Goal: Transaction & Acquisition: Purchase product/service

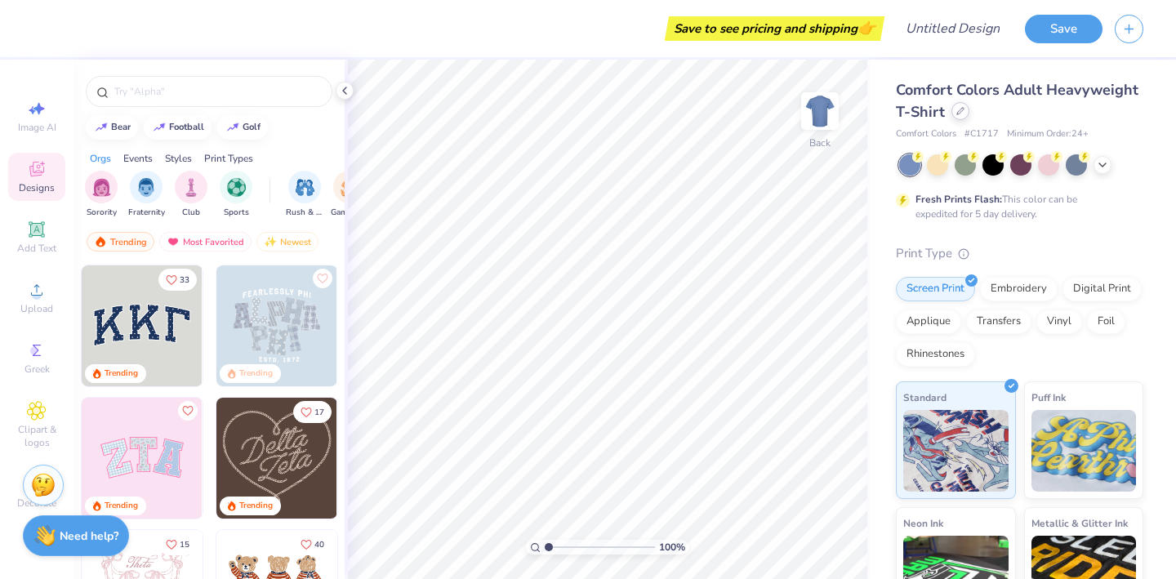
click at [959, 116] on div at bounding box center [961, 111] width 18 height 18
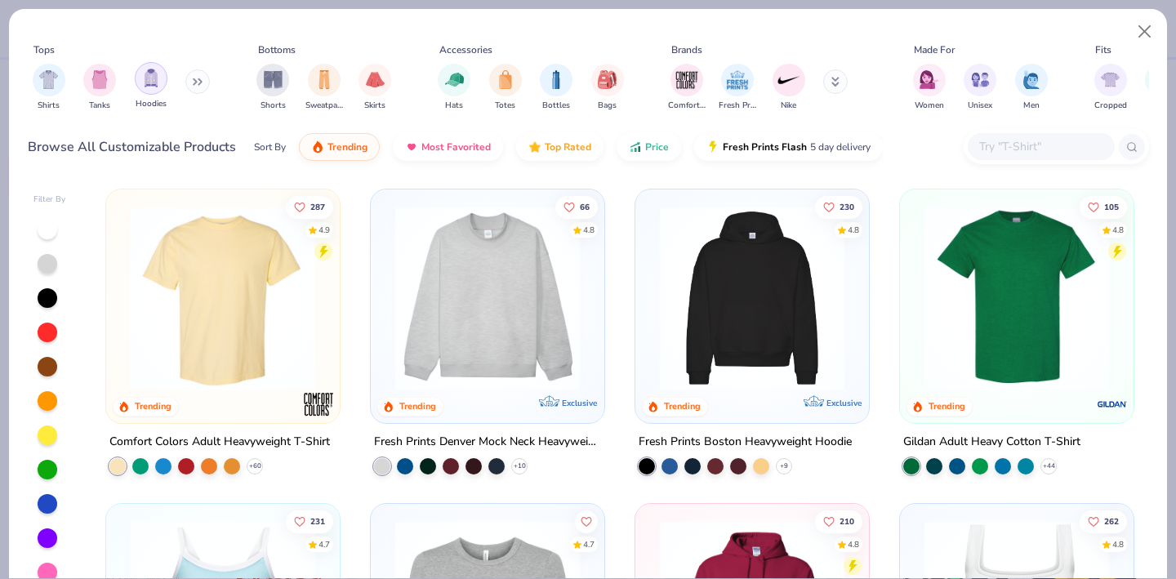
click at [163, 86] on div "filter for Hoodies" at bounding box center [151, 78] width 33 height 33
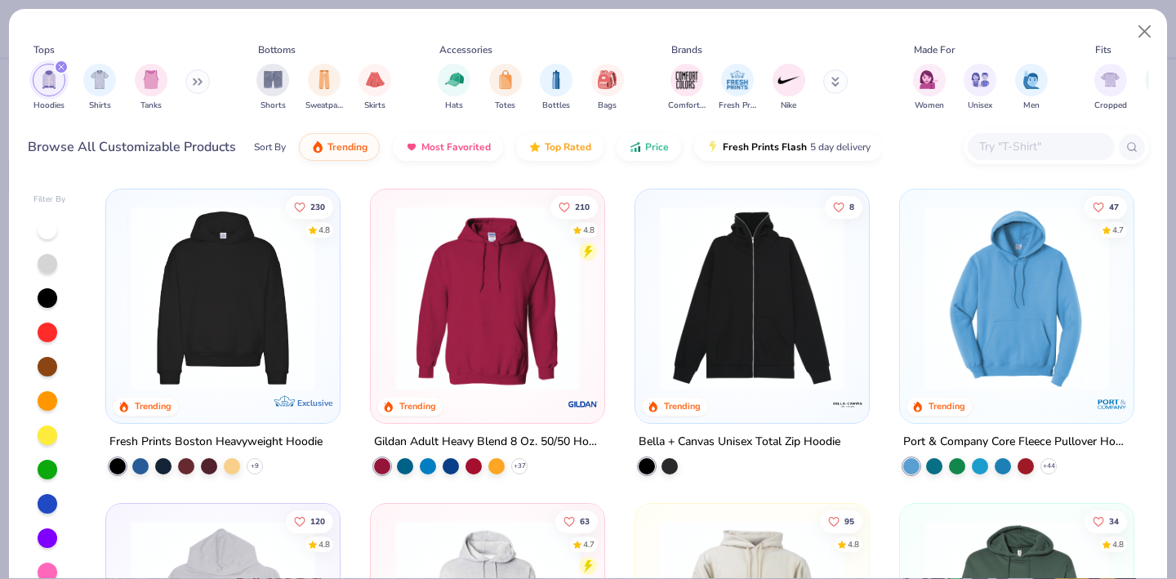
click at [225, 312] on img at bounding box center [223, 298] width 201 height 185
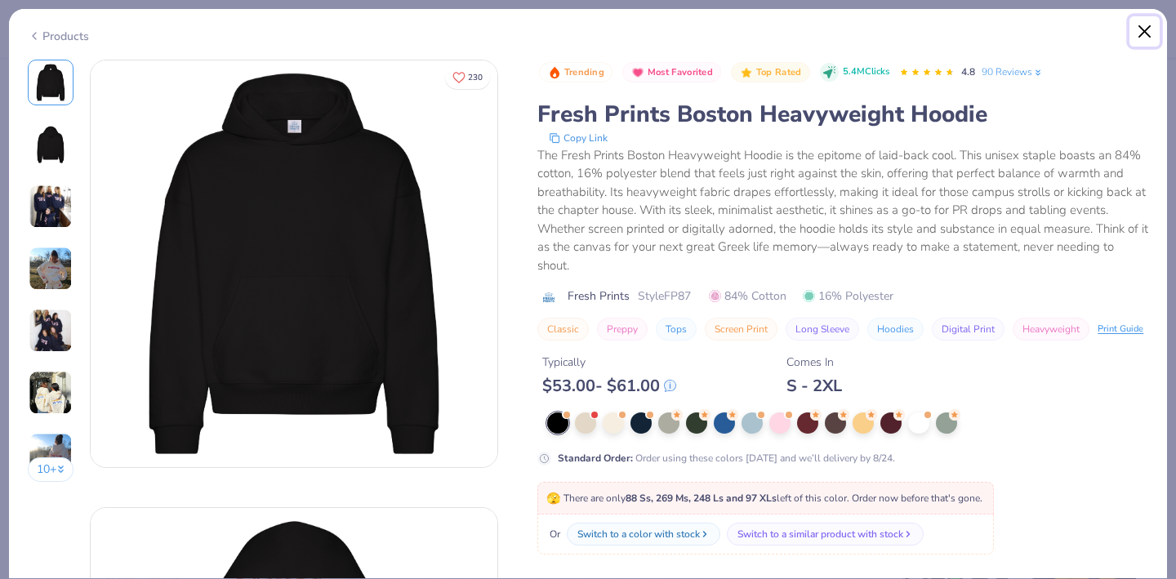
click at [1144, 33] on button "Close" at bounding box center [1145, 31] width 31 height 31
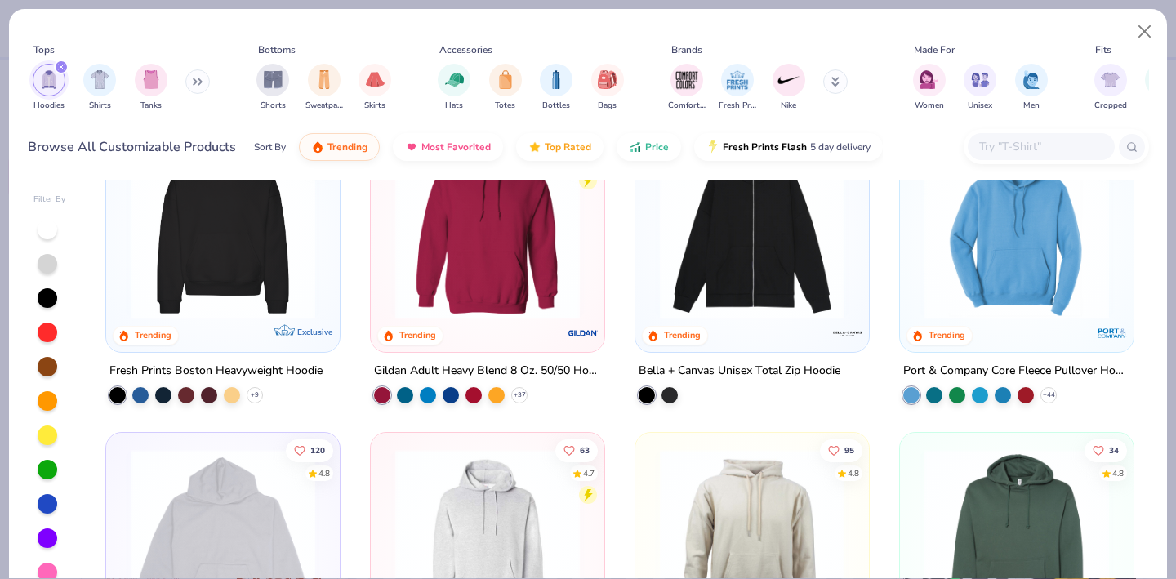
scroll to position [84, 0]
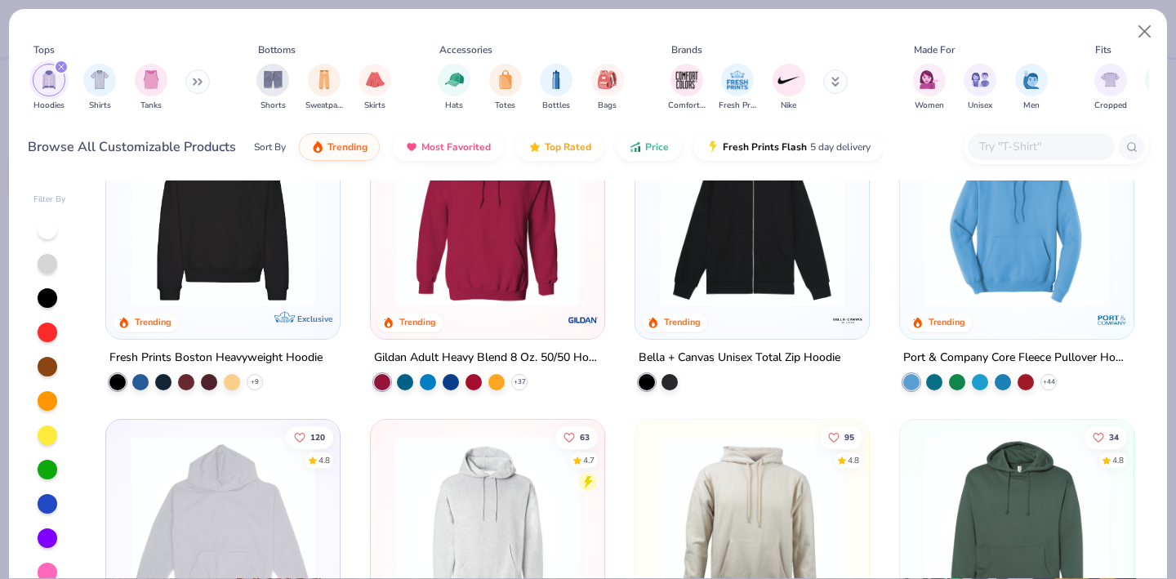
click at [450, 258] on img at bounding box center [487, 214] width 201 height 185
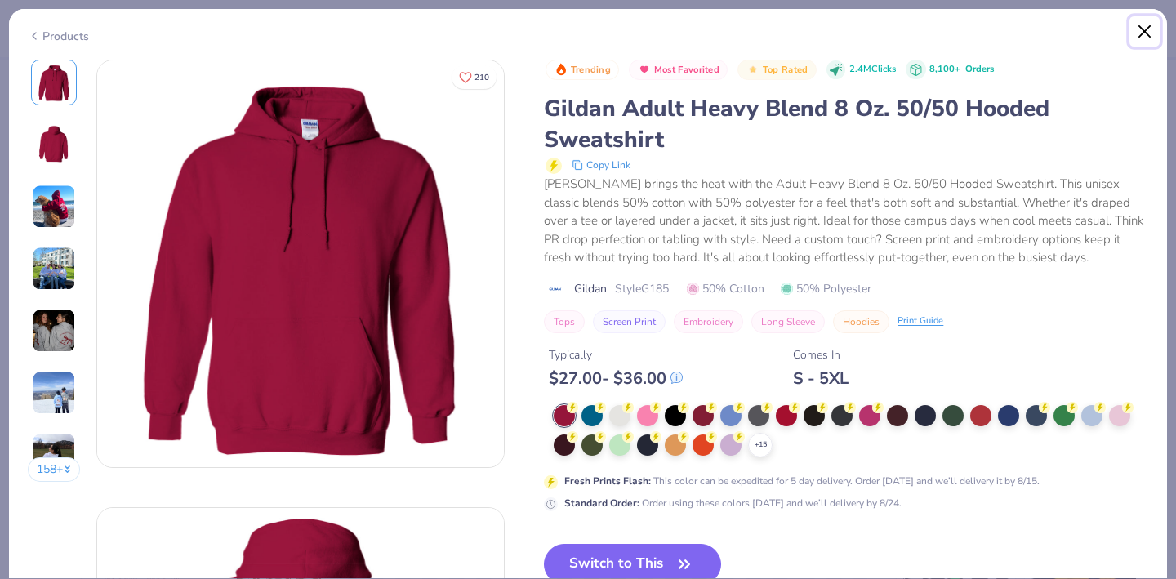
click at [1148, 40] on button "Close" at bounding box center [1145, 31] width 31 height 31
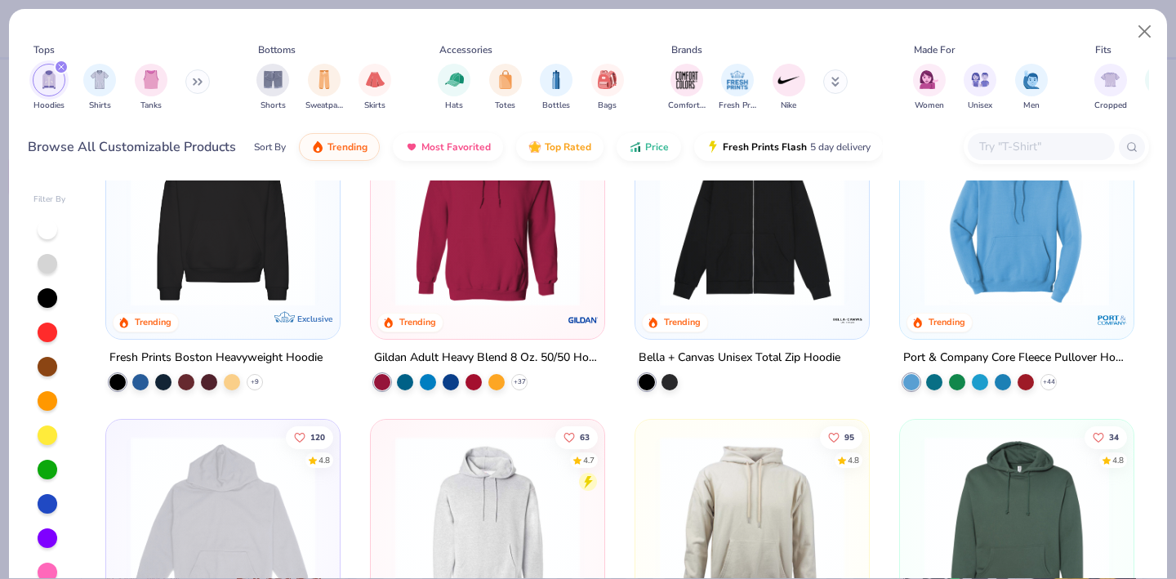
click at [995, 254] on img at bounding box center [1017, 214] width 201 height 185
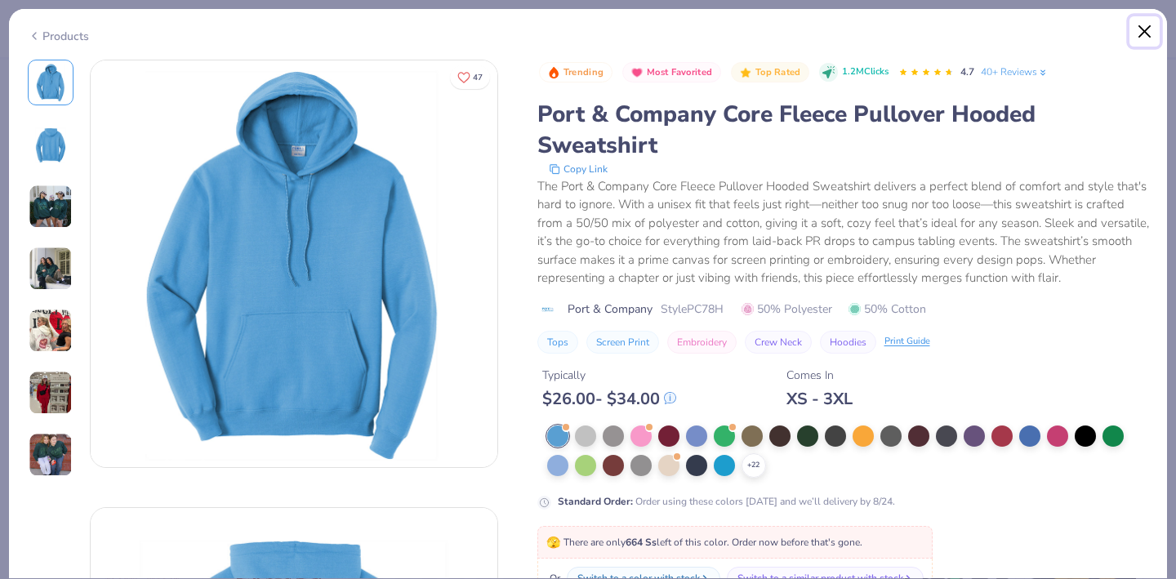
click at [1150, 38] on button "Close" at bounding box center [1145, 31] width 31 height 31
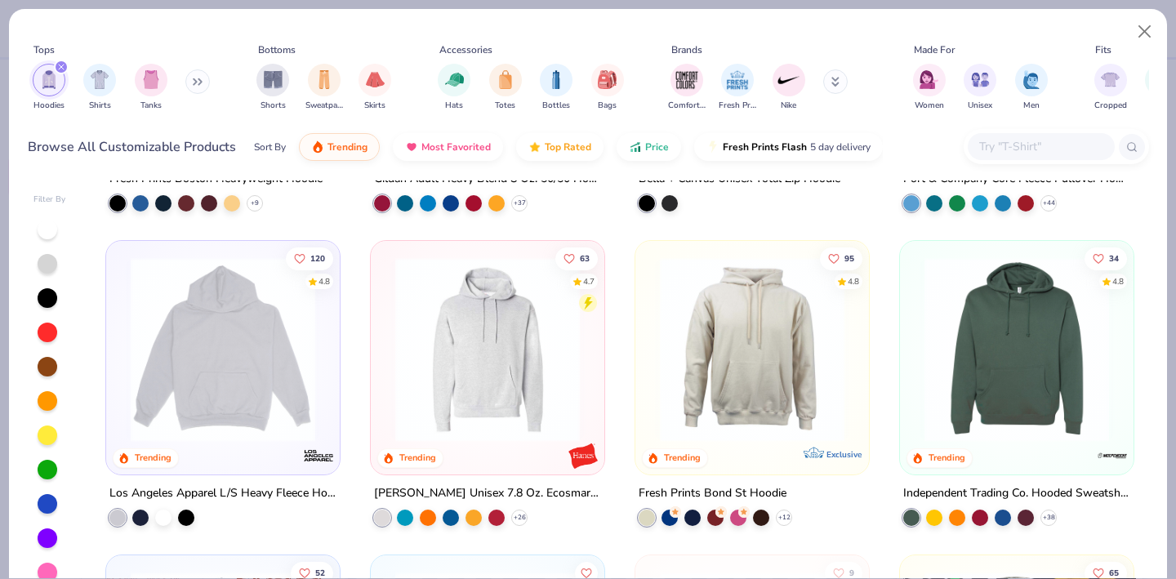
scroll to position [274, 0]
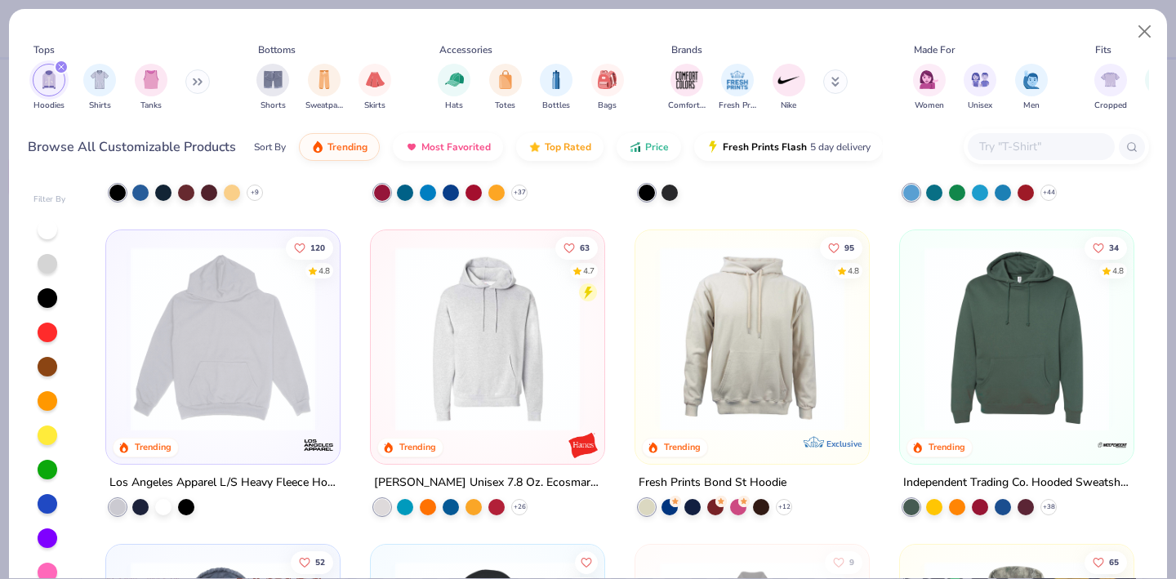
click at [194, 358] on img at bounding box center [223, 339] width 201 height 185
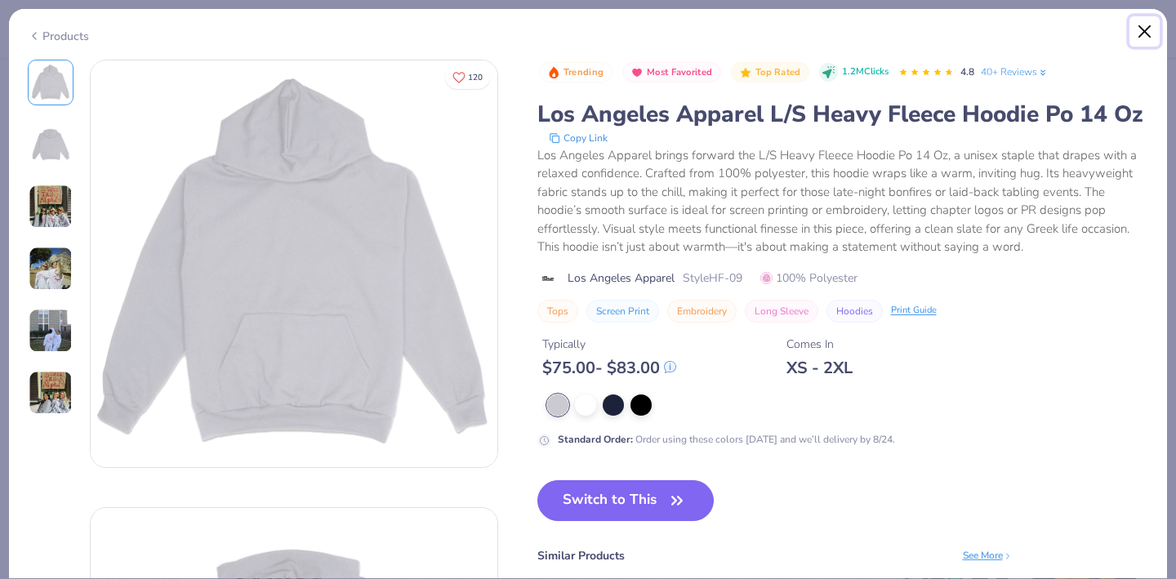
click at [1145, 33] on button "Close" at bounding box center [1145, 31] width 31 height 31
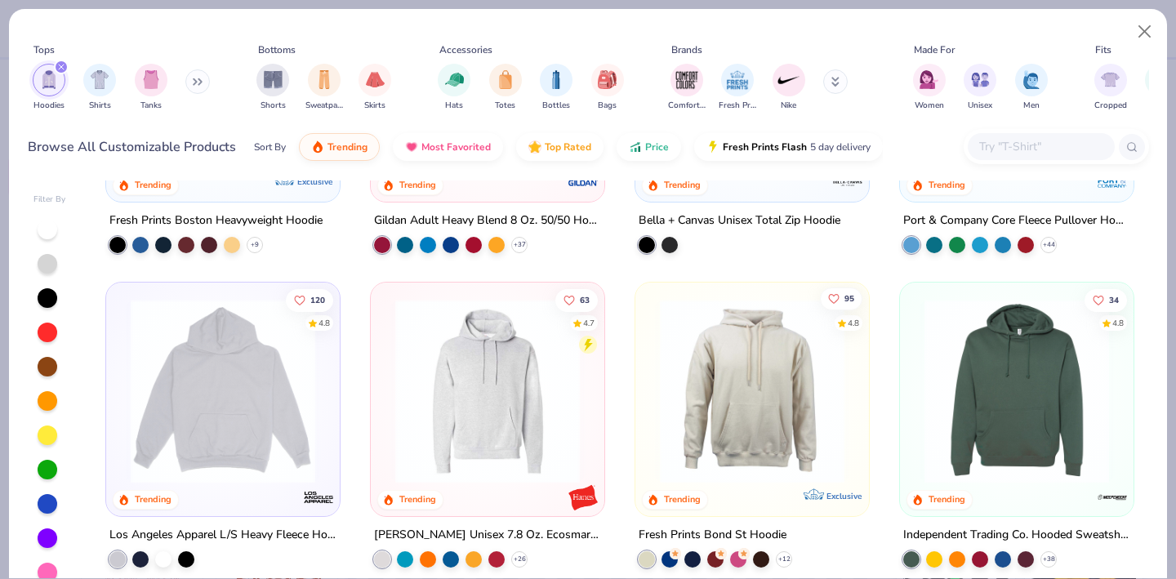
scroll to position [179, 0]
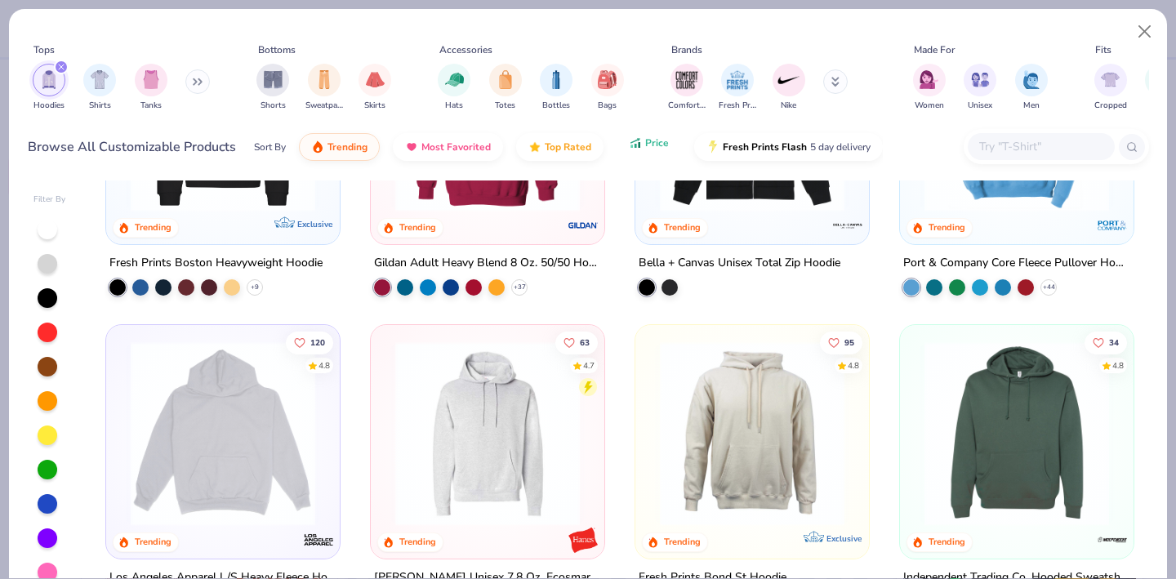
click at [645, 153] on button "Price" at bounding box center [649, 143] width 65 height 28
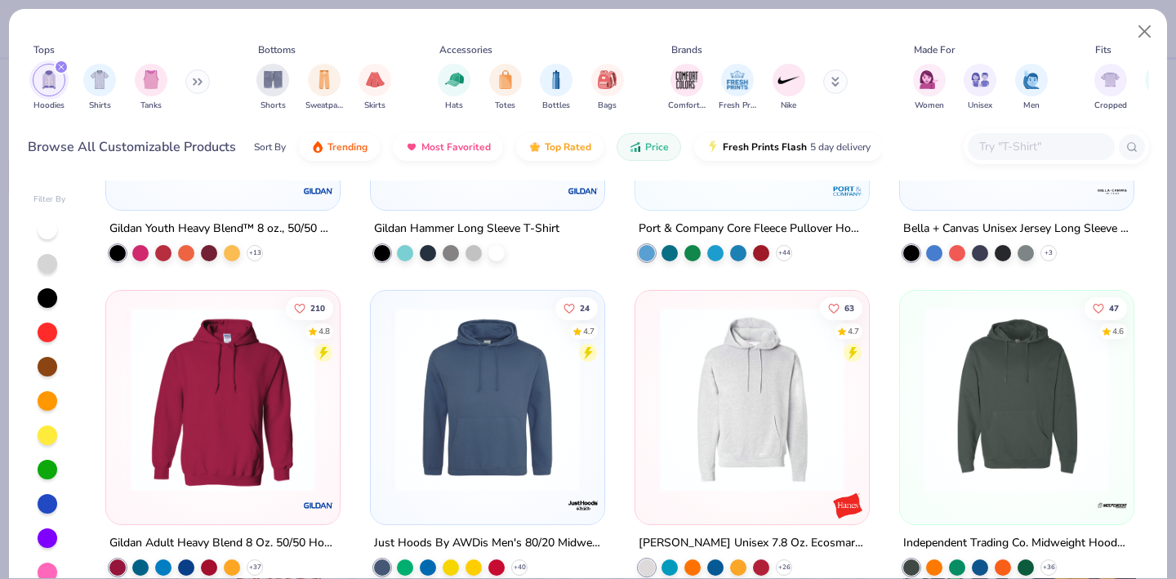
scroll to position [244, 0]
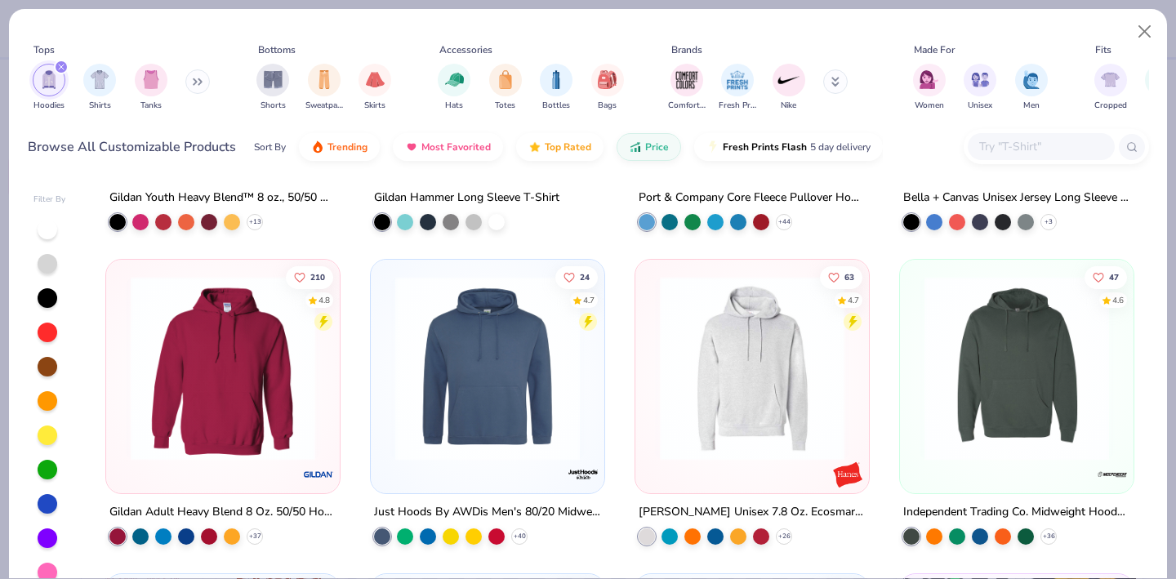
click at [546, 399] on img at bounding box center [487, 368] width 201 height 185
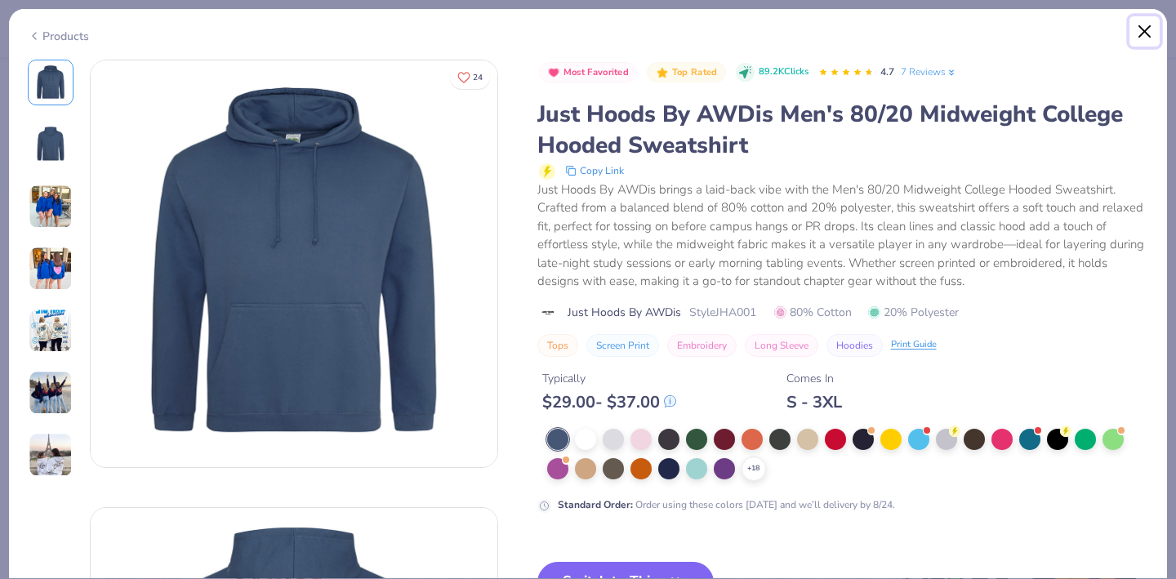
click at [1142, 33] on button "Close" at bounding box center [1145, 31] width 31 height 31
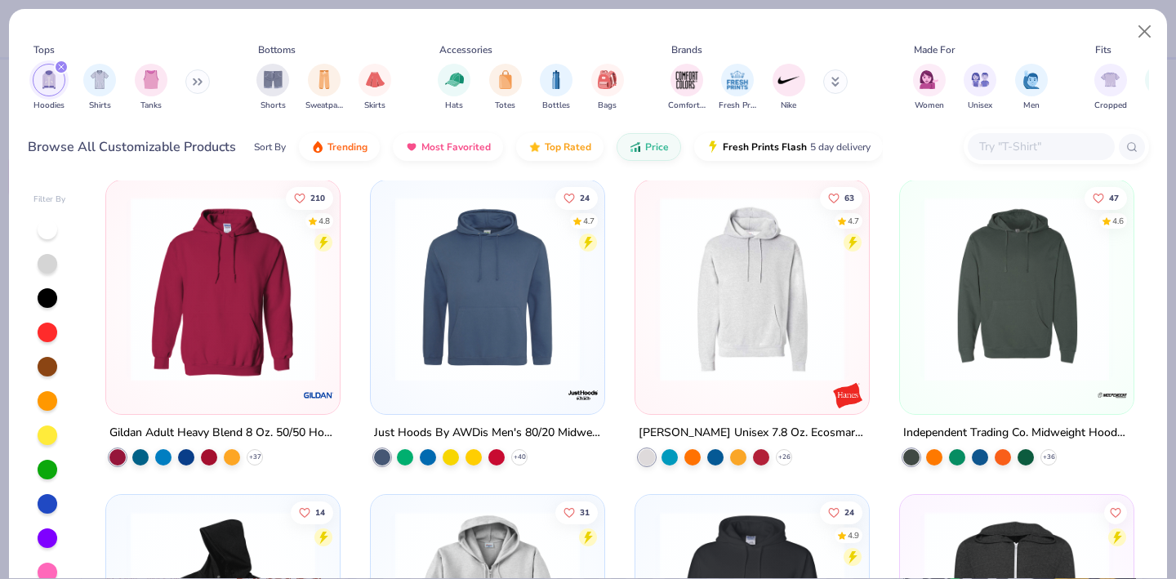
scroll to position [325, 0]
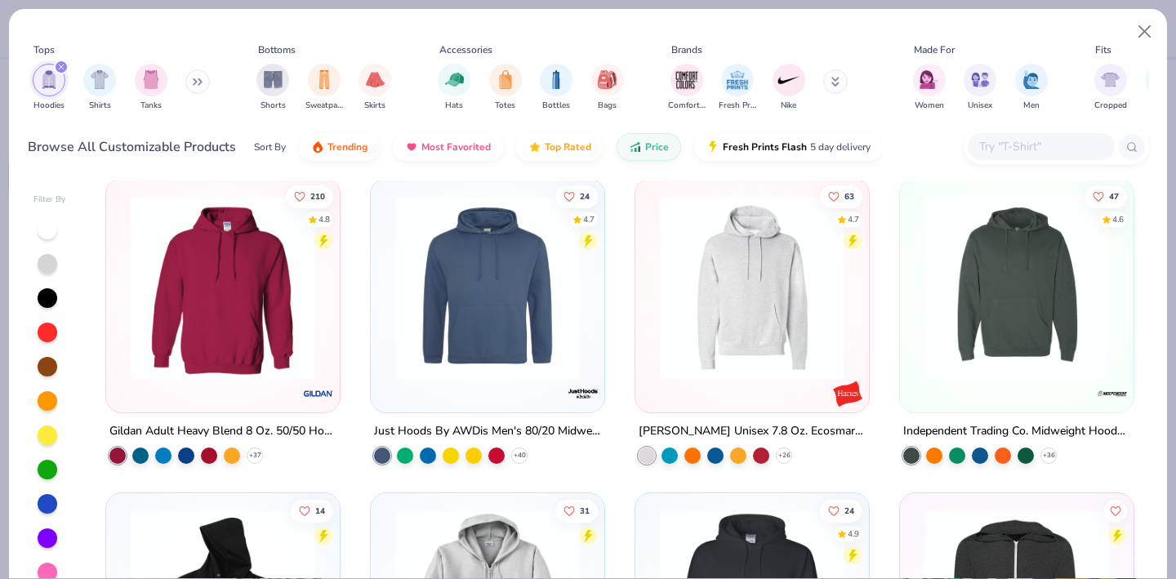
click at [798, 290] on img at bounding box center [752, 287] width 201 height 185
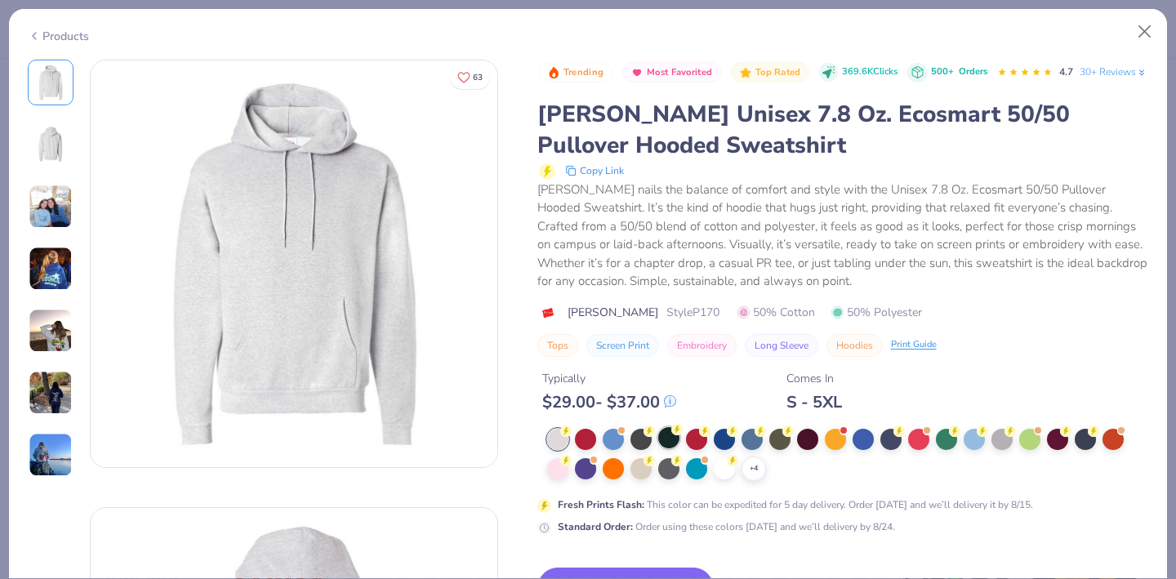
click at [676, 448] on div at bounding box center [668, 437] width 21 height 21
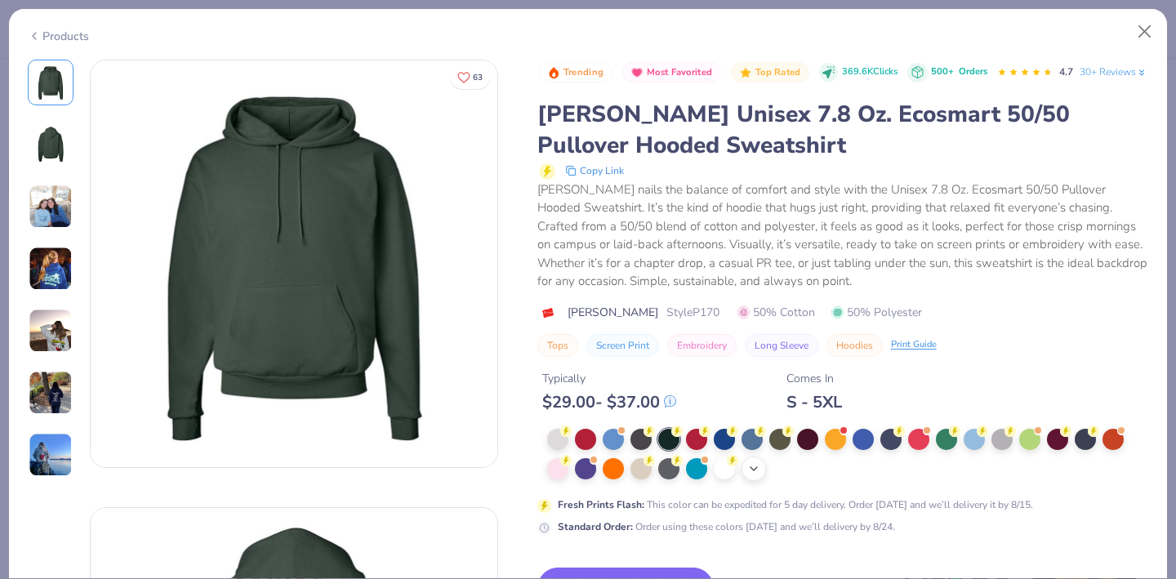
click at [750, 475] on icon at bounding box center [753, 468] width 13 height 13
click at [835, 478] on div at bounding box center [835, 467] width 21 height 21
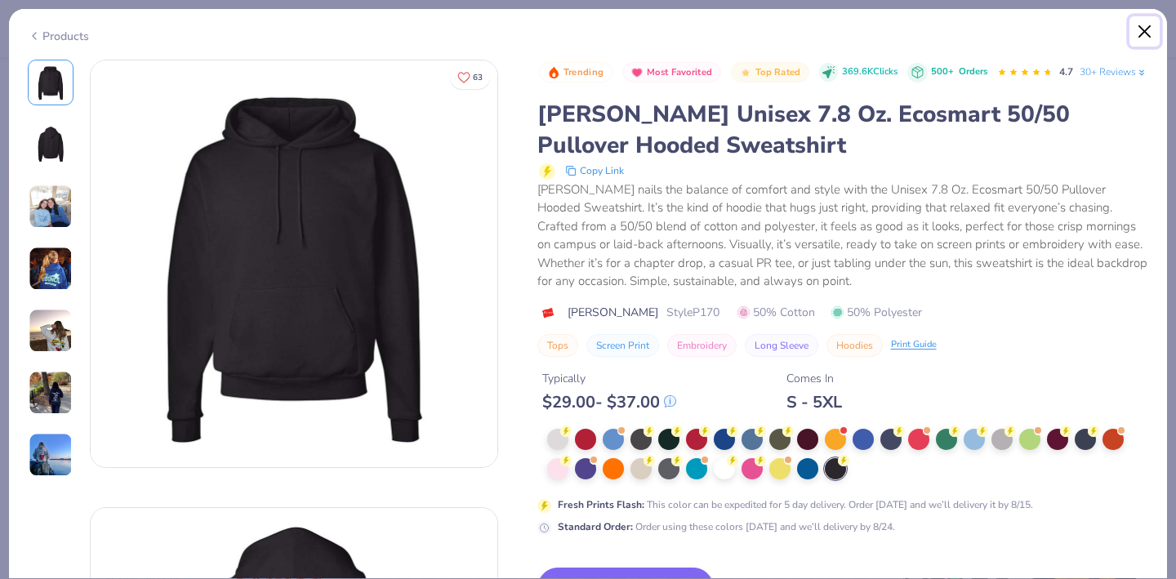
click at [1140, 39] on button "Close" at bounding box center [1145, 31] width 31 height 31
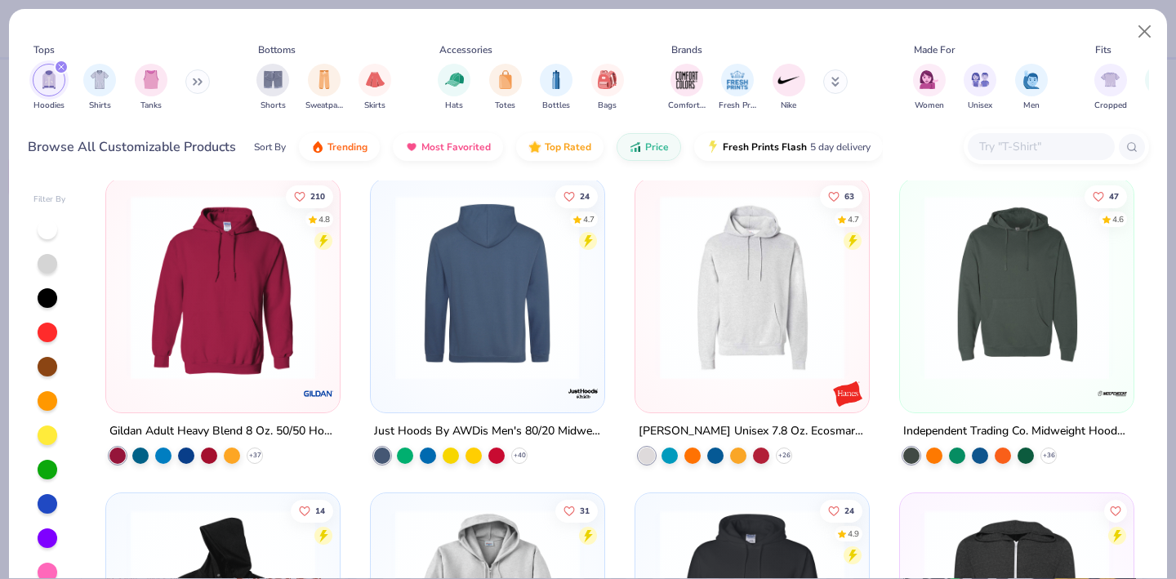
click at [439, 322] on img at bounding box center [487, 287] width 201 height 185
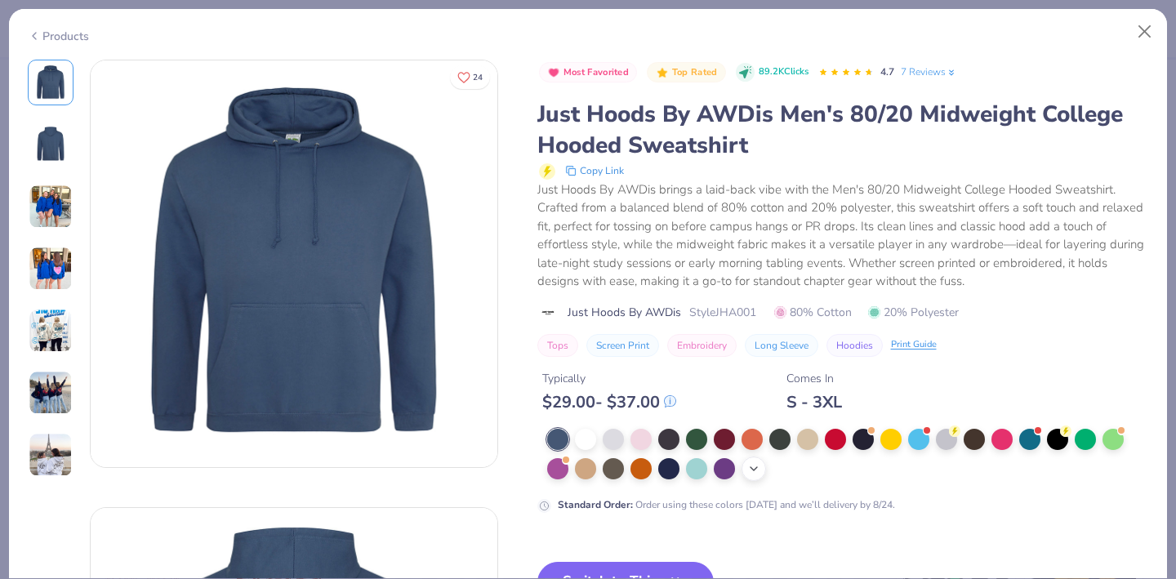
click at [751, 469] on icon at bounding box center [753, 468] width 13 height 13
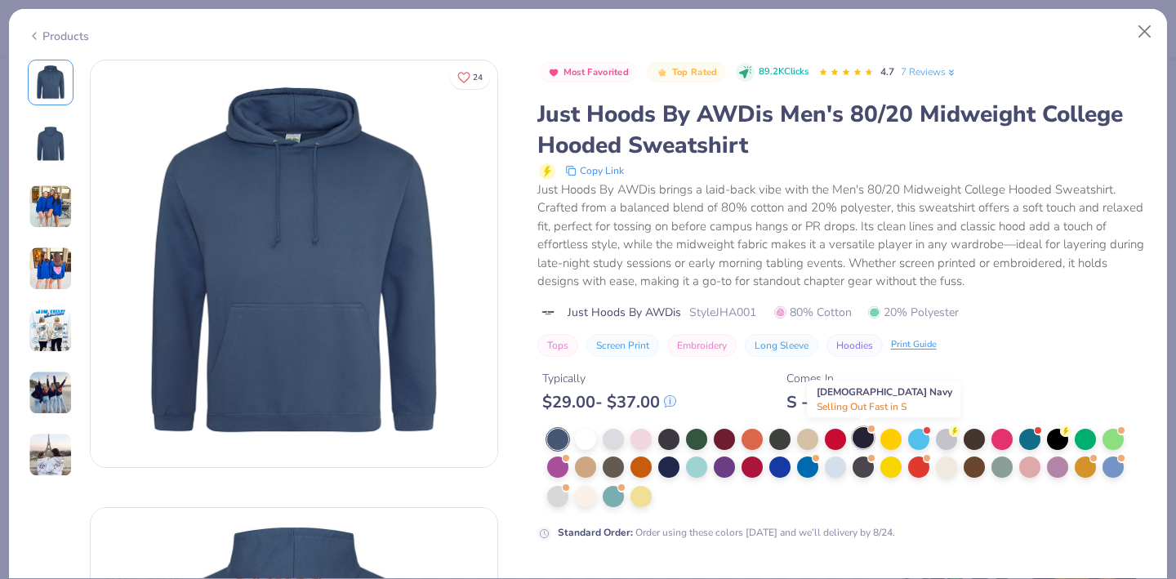
click at [863, 444] on div at bounding box center [863, 437] width 21 height 21
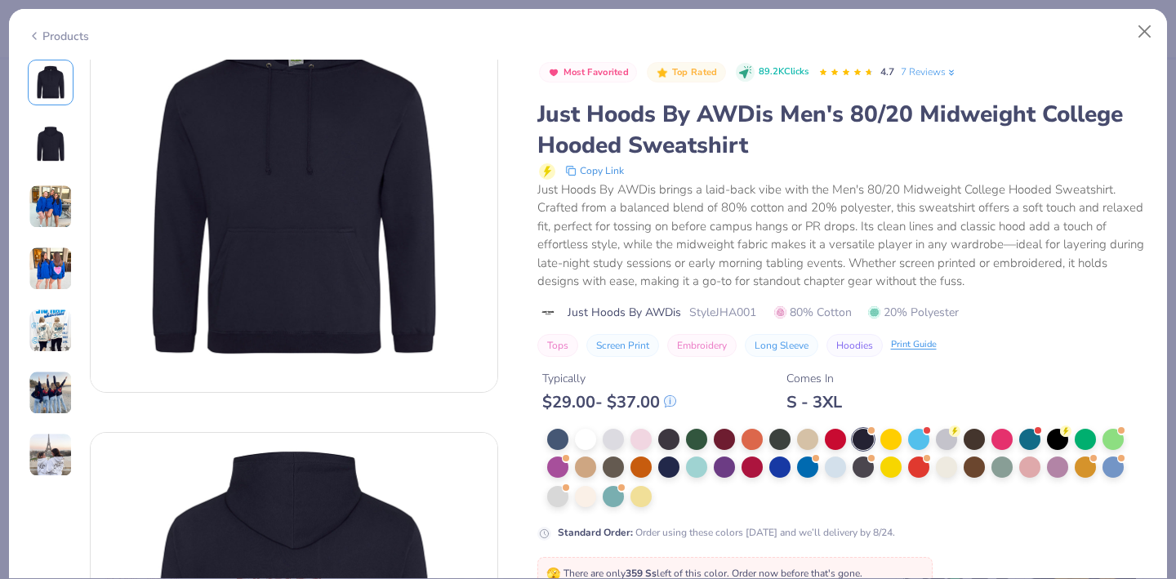
scroll to position [79, 0]
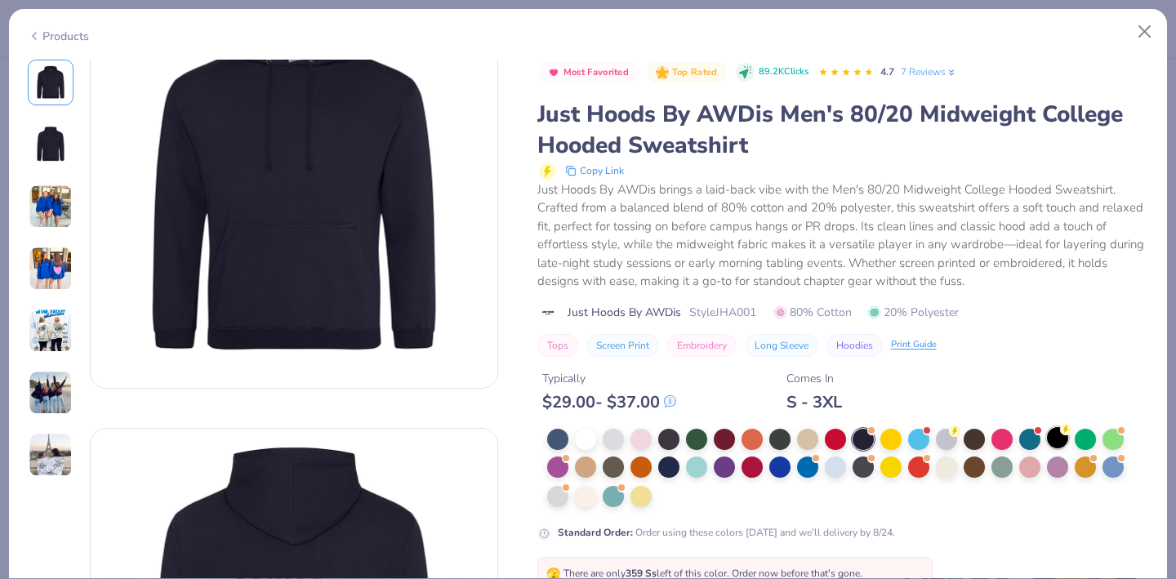
click at [1051, 442] on div at bounding box center [1057, 437] width 21 height 21
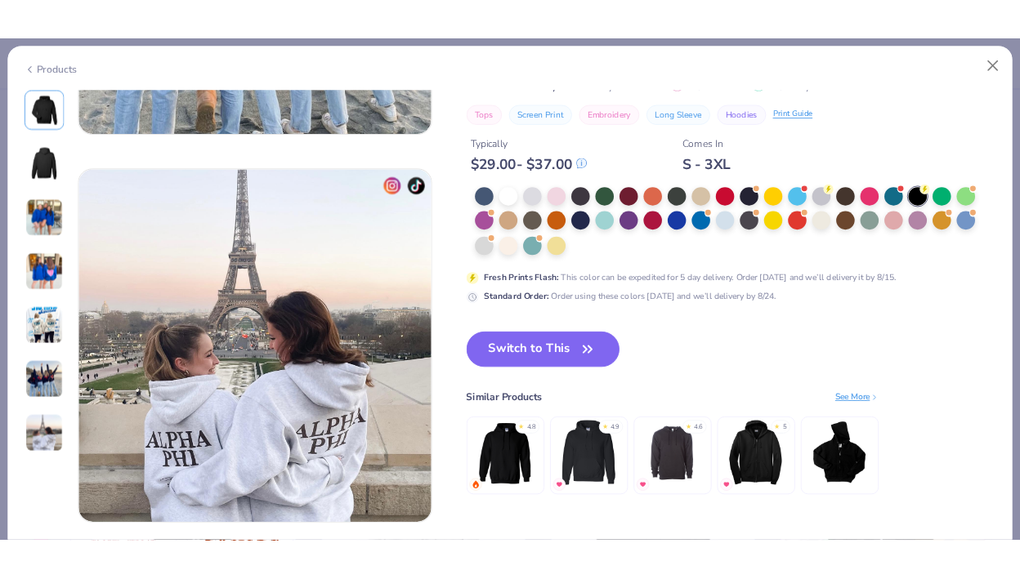
scroll to position [2547, 0]
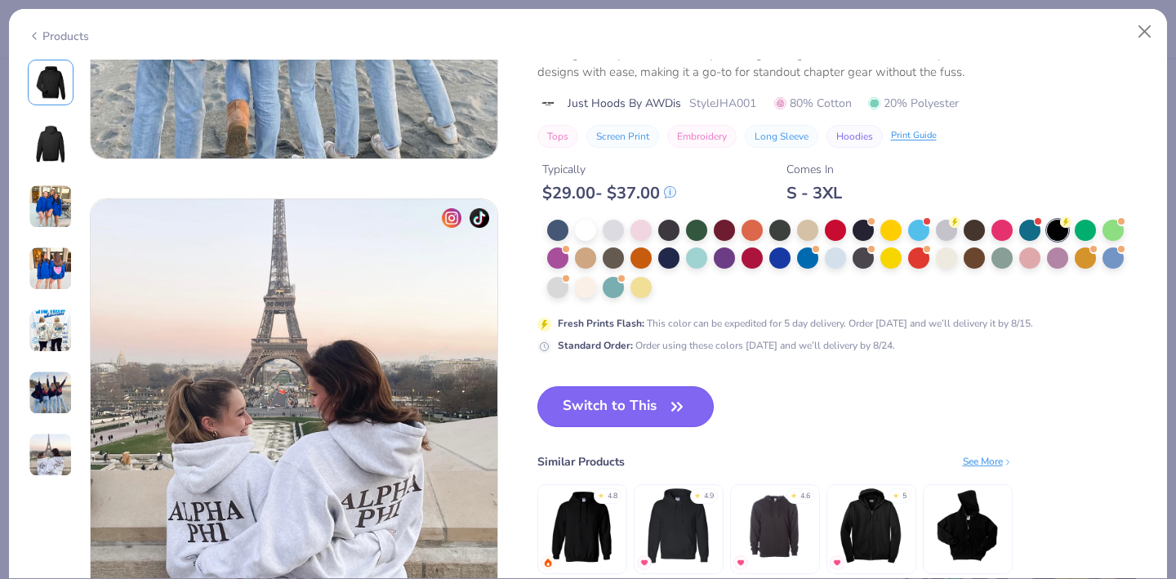
click at [677, 395] on icon "button" at bounding box center [677, 406] width 23 height 23
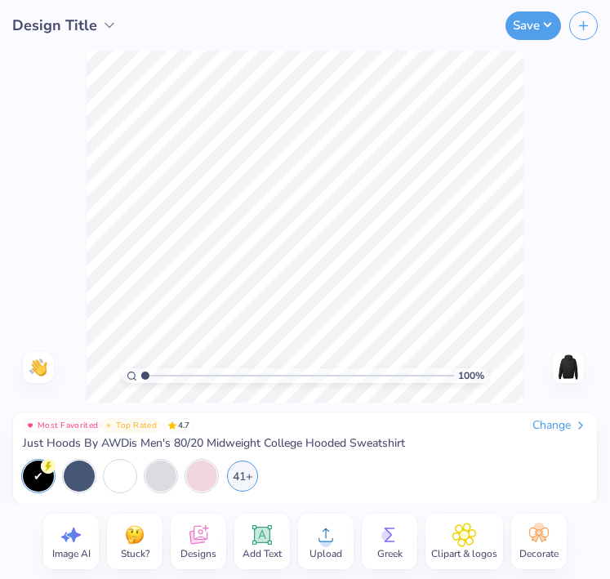
click at [82, 141] on div "100 % Need help? Chat with us. Back" at bounding box center [305, 227] width 610 height 352
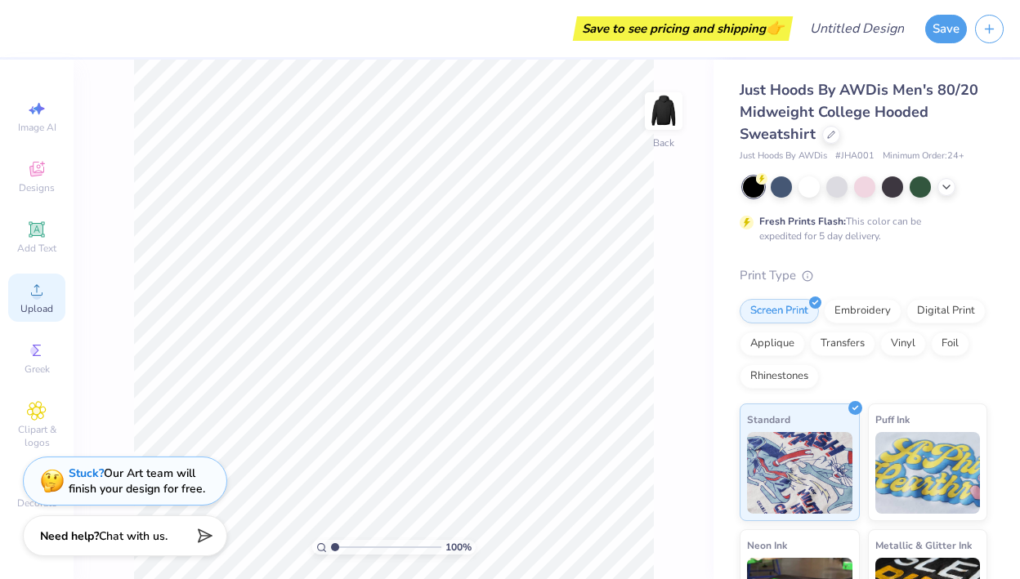
click at [29, 302] on span "Upload" at bounding box center [36, 308] width 33 height 13
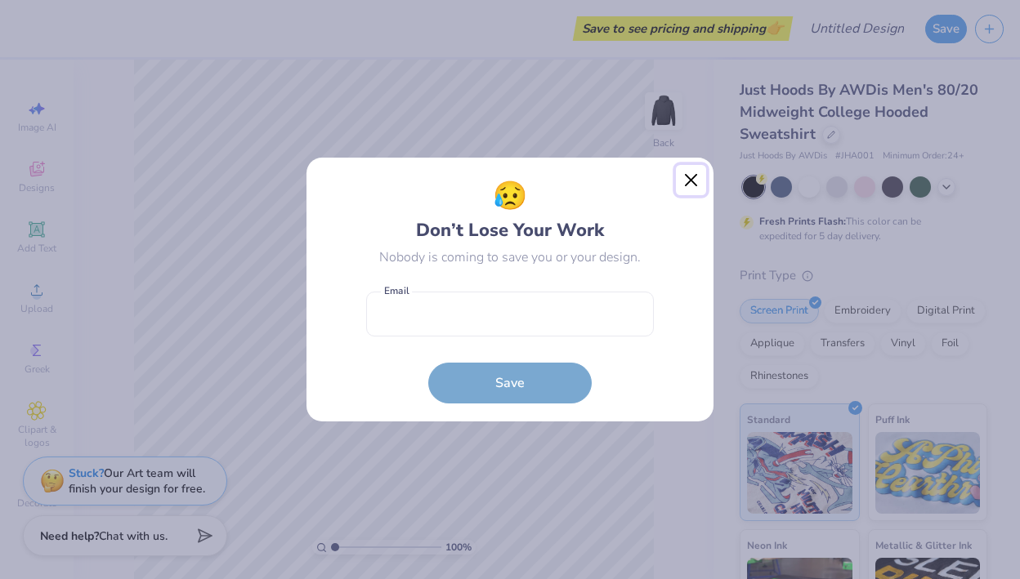
click at [683, 175] on button "Close" at bounding box center [691, 180] width 31 height 31
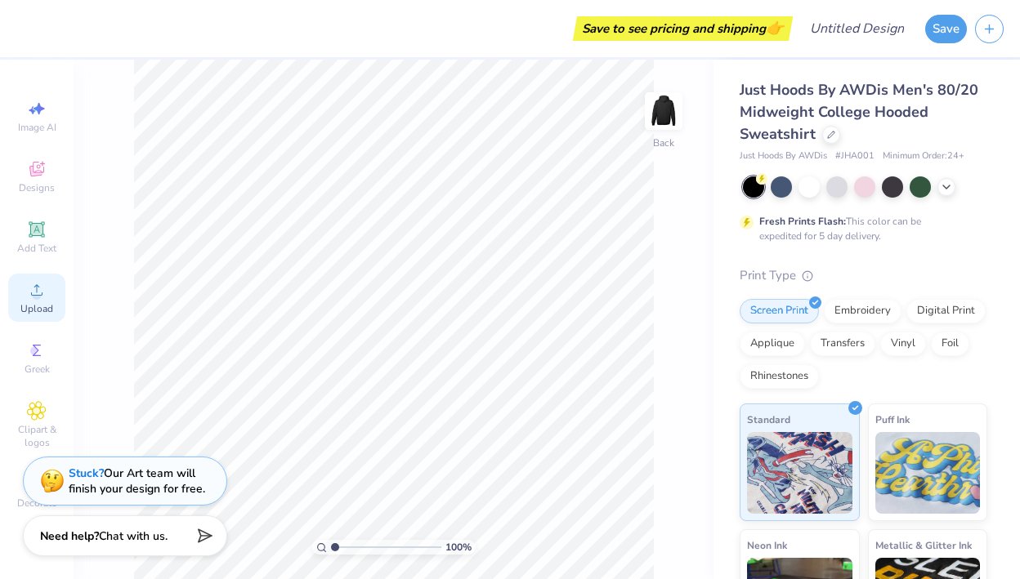
click at [39, 302] on span "Upload" at bounding box center [36, 308] width 33 height 13
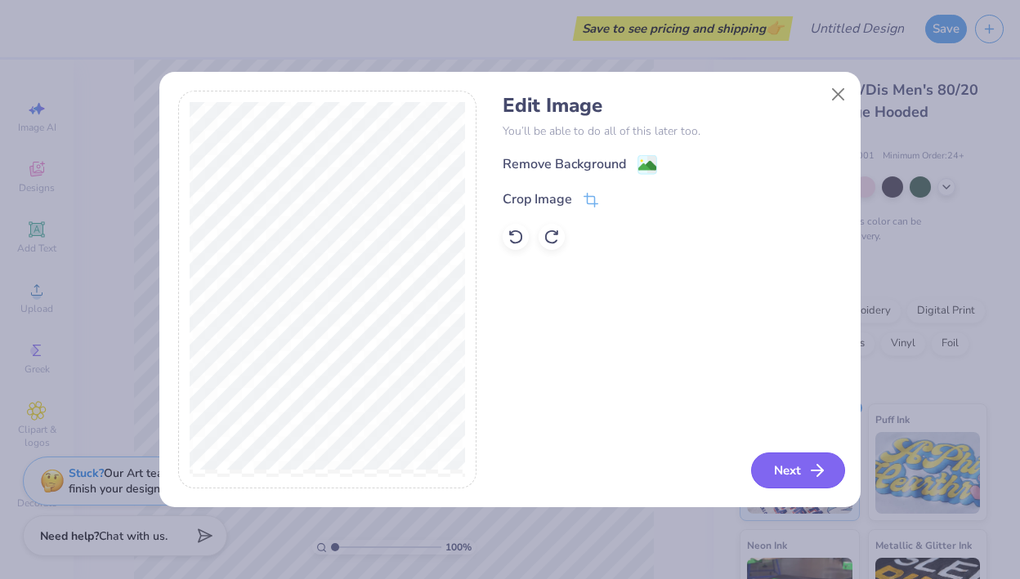
click at [774, 471] on button "Next" at bounding box center [798, 471] width 94 height 36
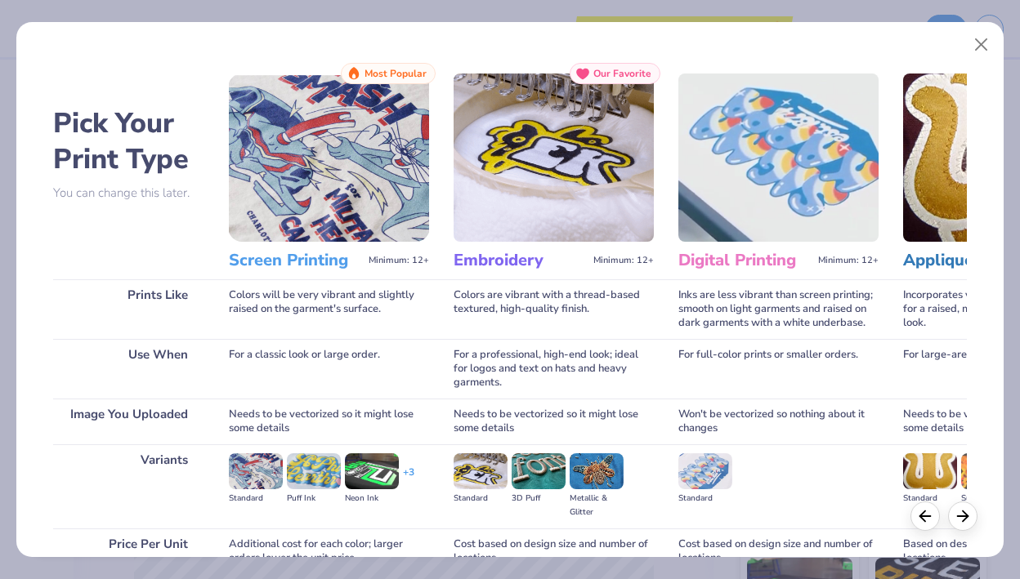
click at [331, 215] on img at bounding box center [329, 158] width 200 height 168
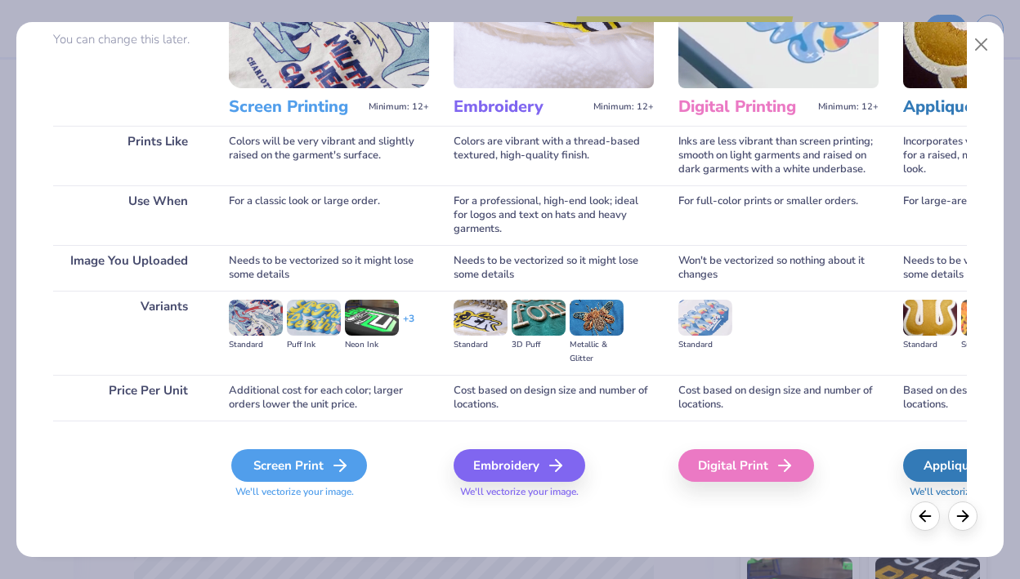
click at [312, 462] on div "Screen Print" at bounding box center [299, 465] width 136 height 33
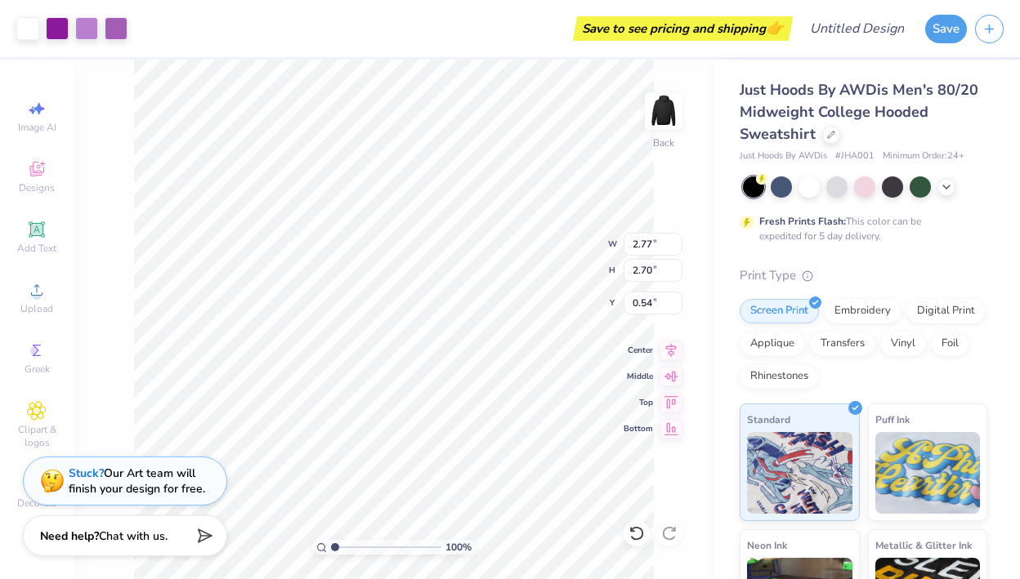
type input "2.77"
type input "2.70"
type input "3.00"
click at [663, 120] on img at bounding box center [663, 110] width 65 height 65
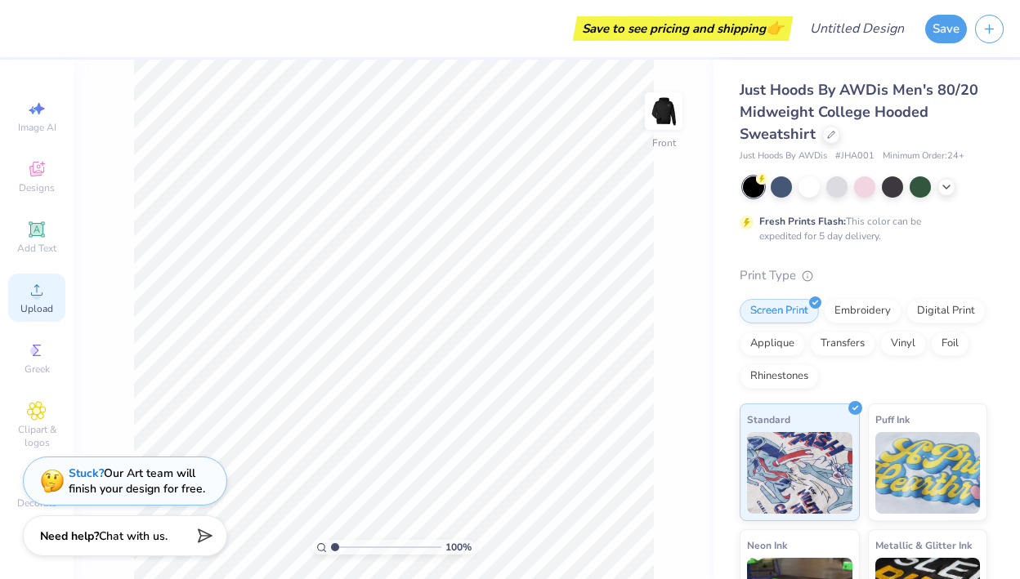
click at [42, 288] on icon at bounding box center [37, 290] width 20 height 20
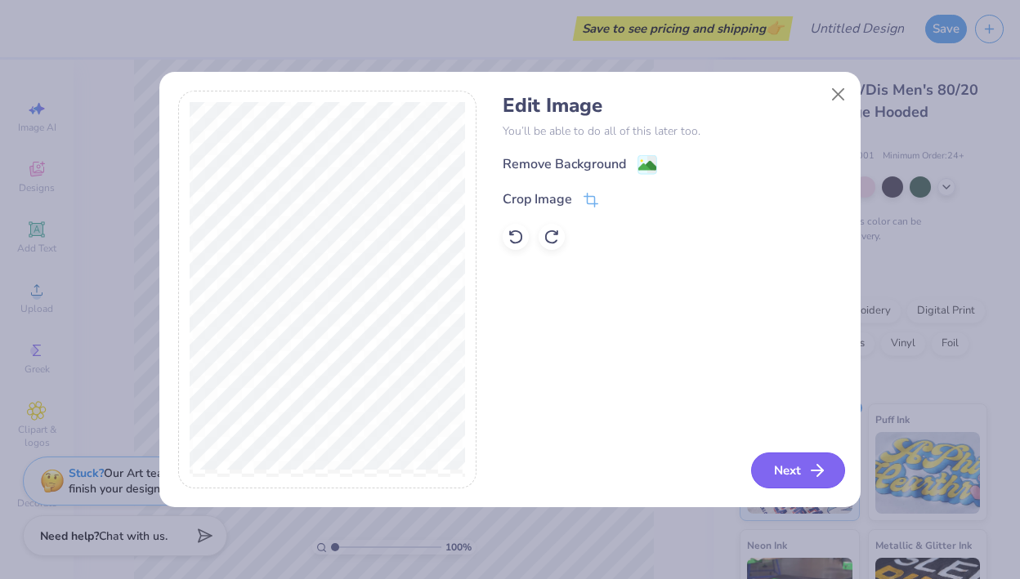
click at [792, 466] on button "Next" at bounding box center [798, 471] width 94 height 36
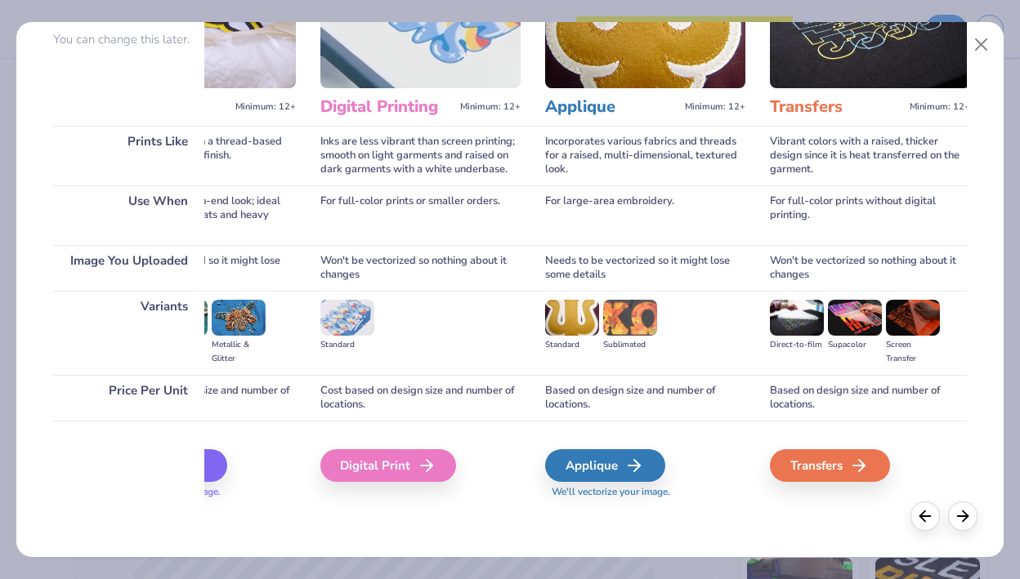
scroll to position [0, 0]
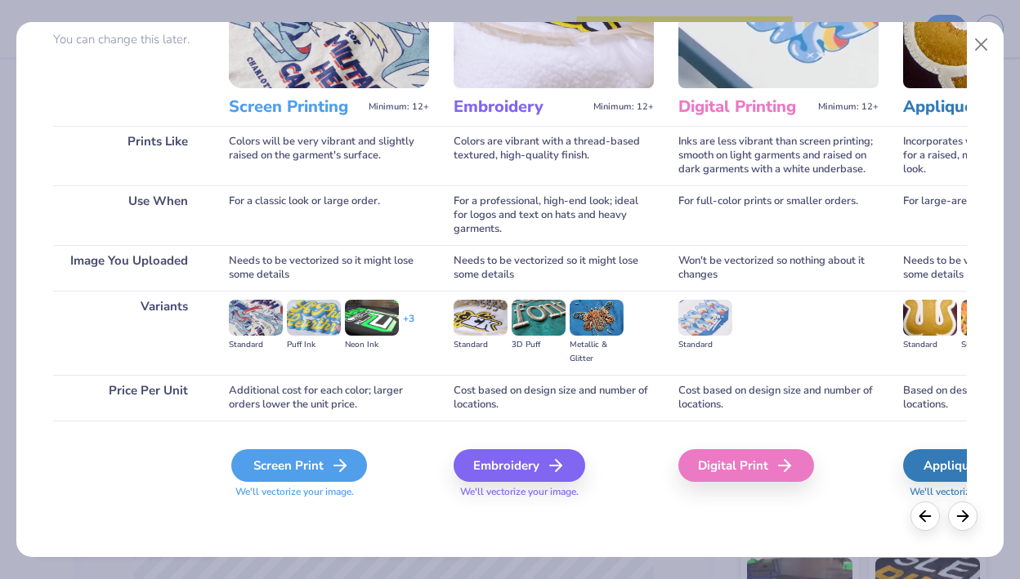
click at [301, 475] on div "Screen Print" at bounding box center [299, 465] width 136 height 33
